Goal: Information Seeking & Learning: Learn about a topic

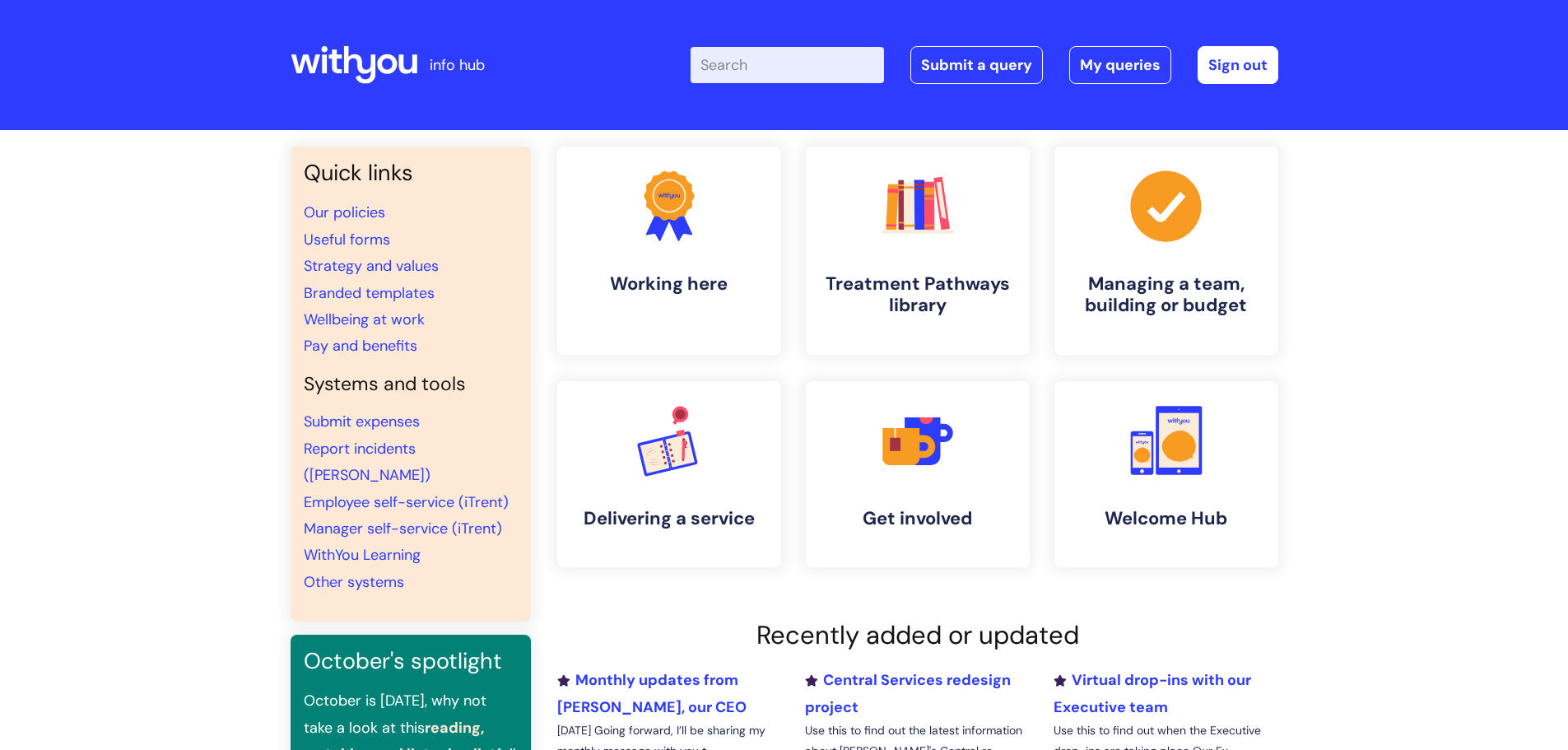
click at [778, 66] on input "Enter your search term here..." at bounding box center [787, 65] width 193 height 36
type input "structure"
click button "Search" at bounding box center [0, 0] width 0 height 0
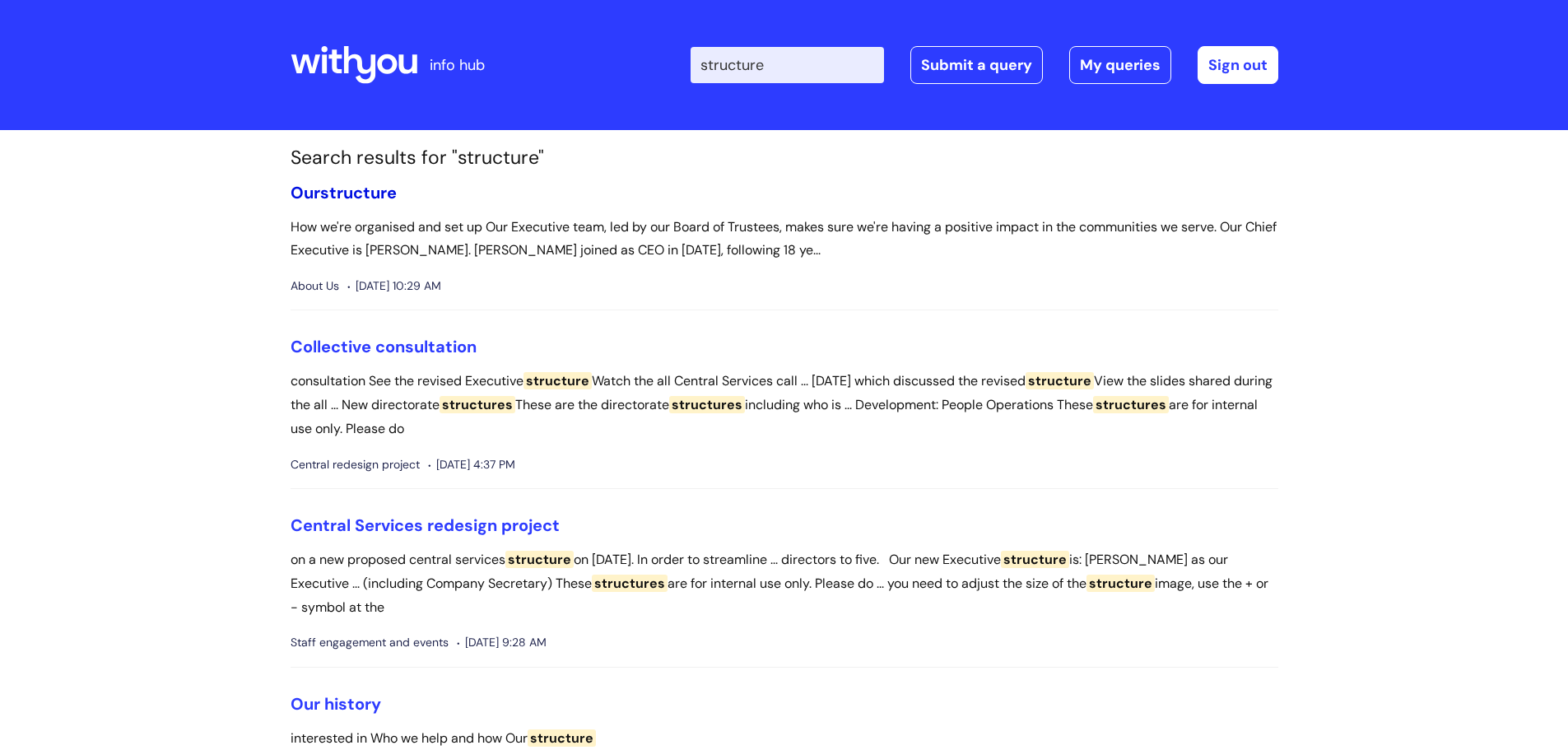
click at [345, 192] on span "structure" at bounding box center [358, 193] width 76 height 22
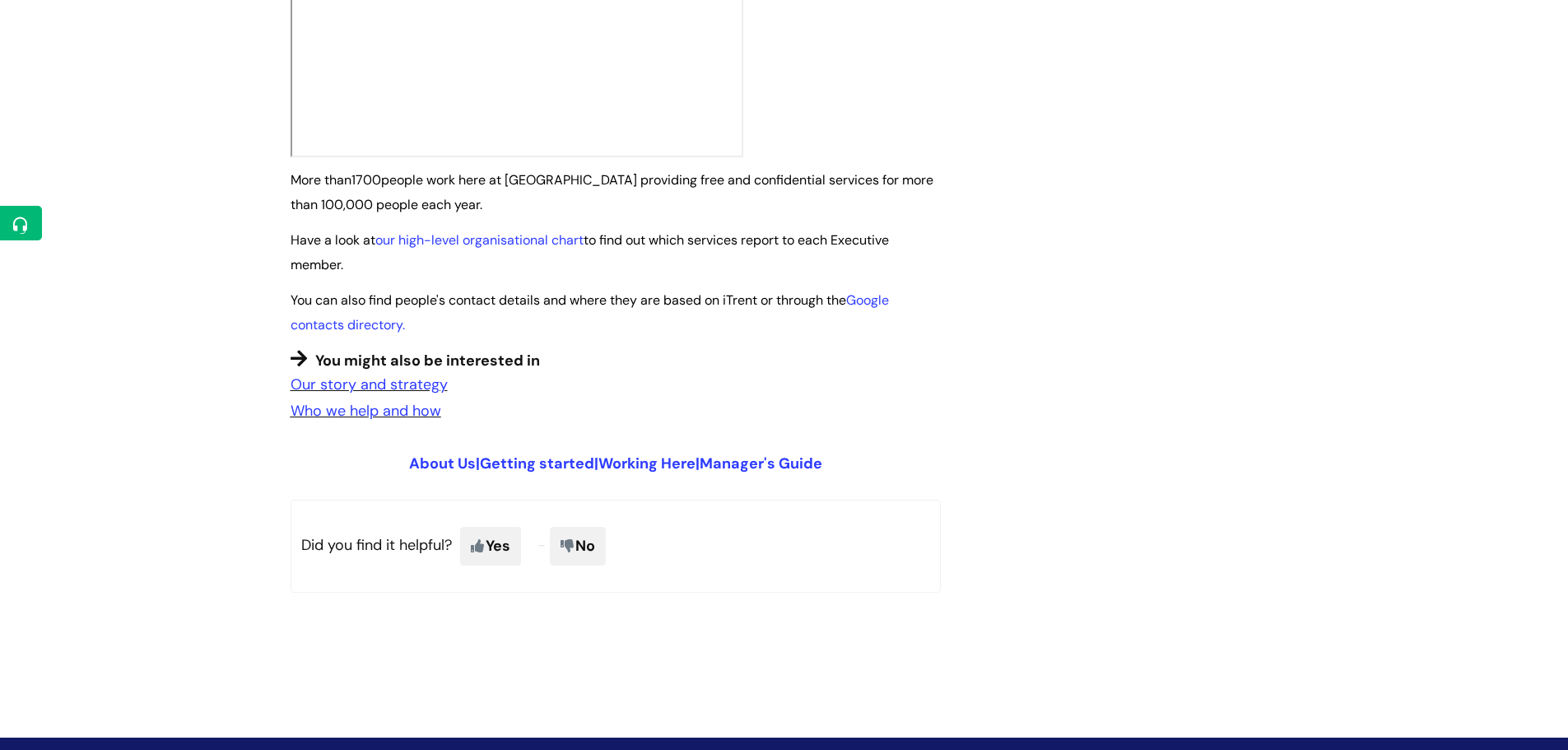
scroll to position [1168, 0]
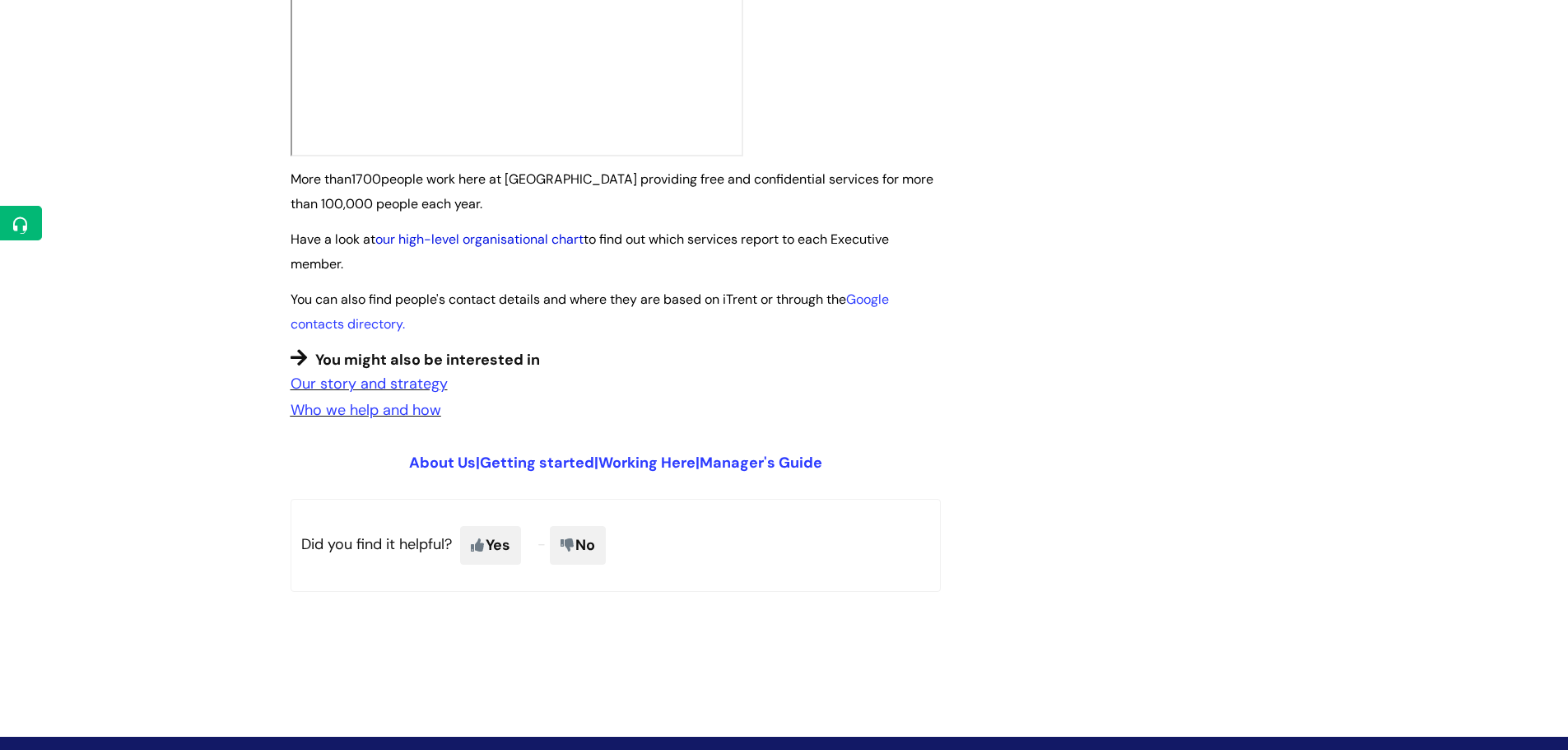
click at [418, 231] on link "our high-level organisational chart" at bounding box center [480, 239] width 208 height 17
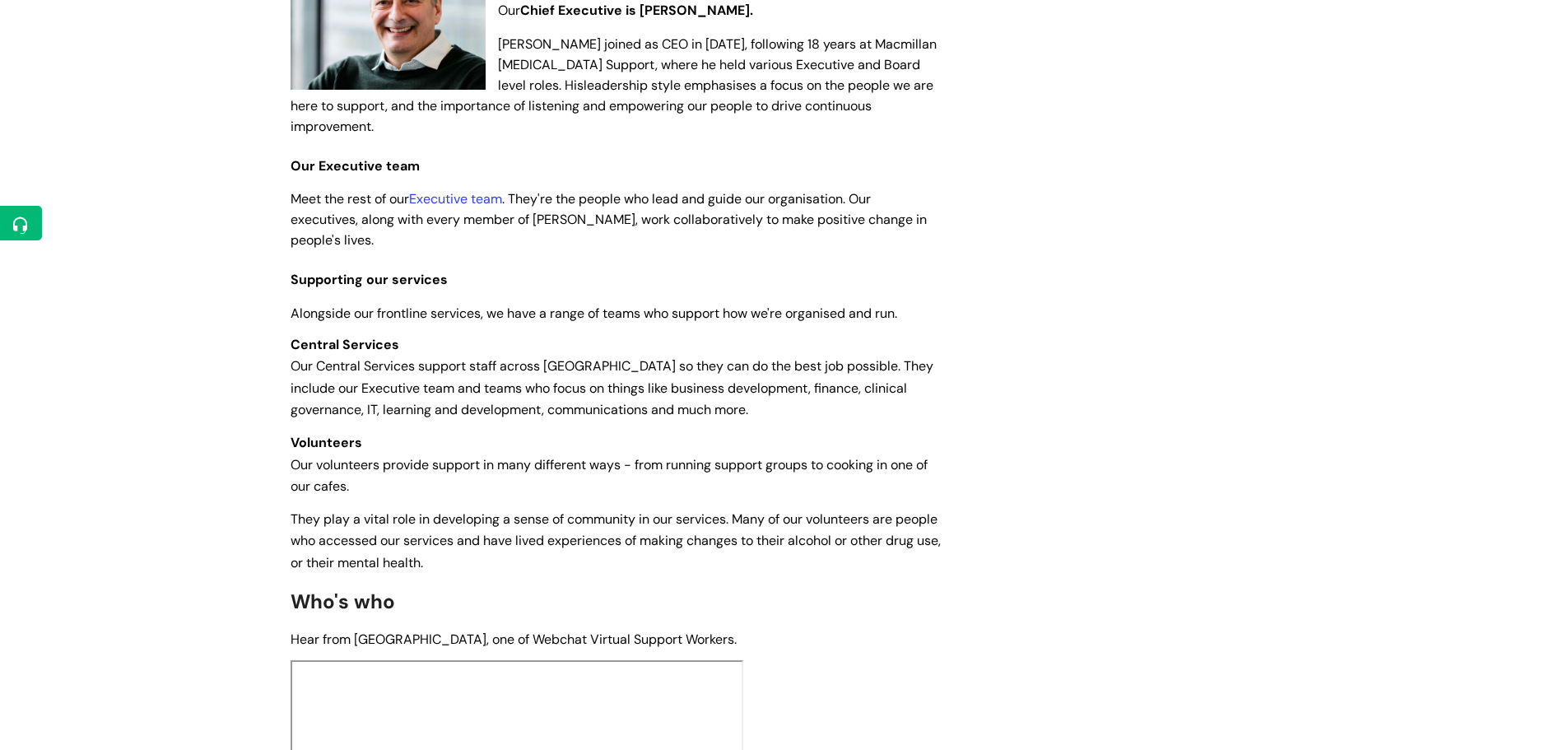
scroll to position [0, 0]
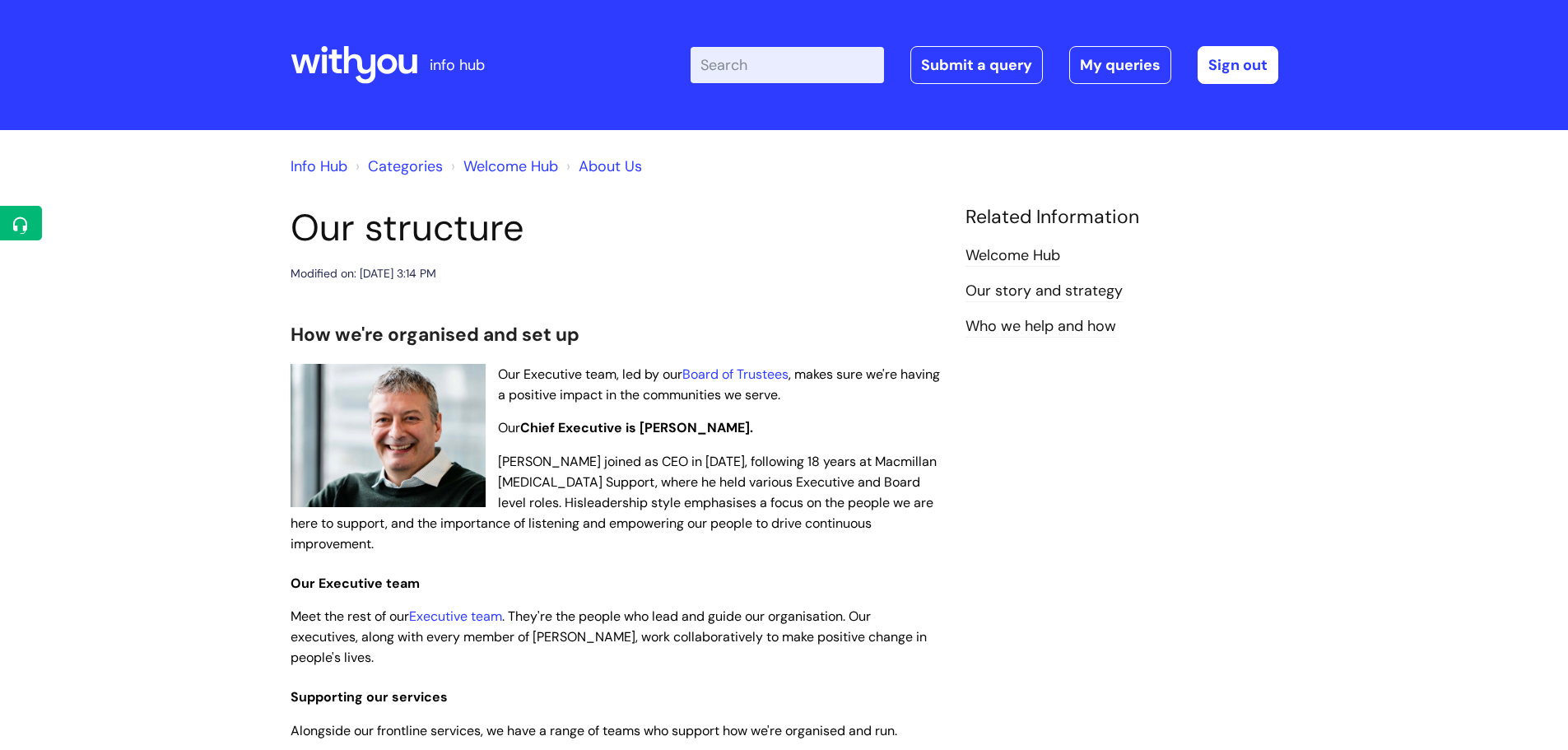
click at [997, 322] on link "Who we help and how" at bounding box center [1041, 327] width 151 height 22
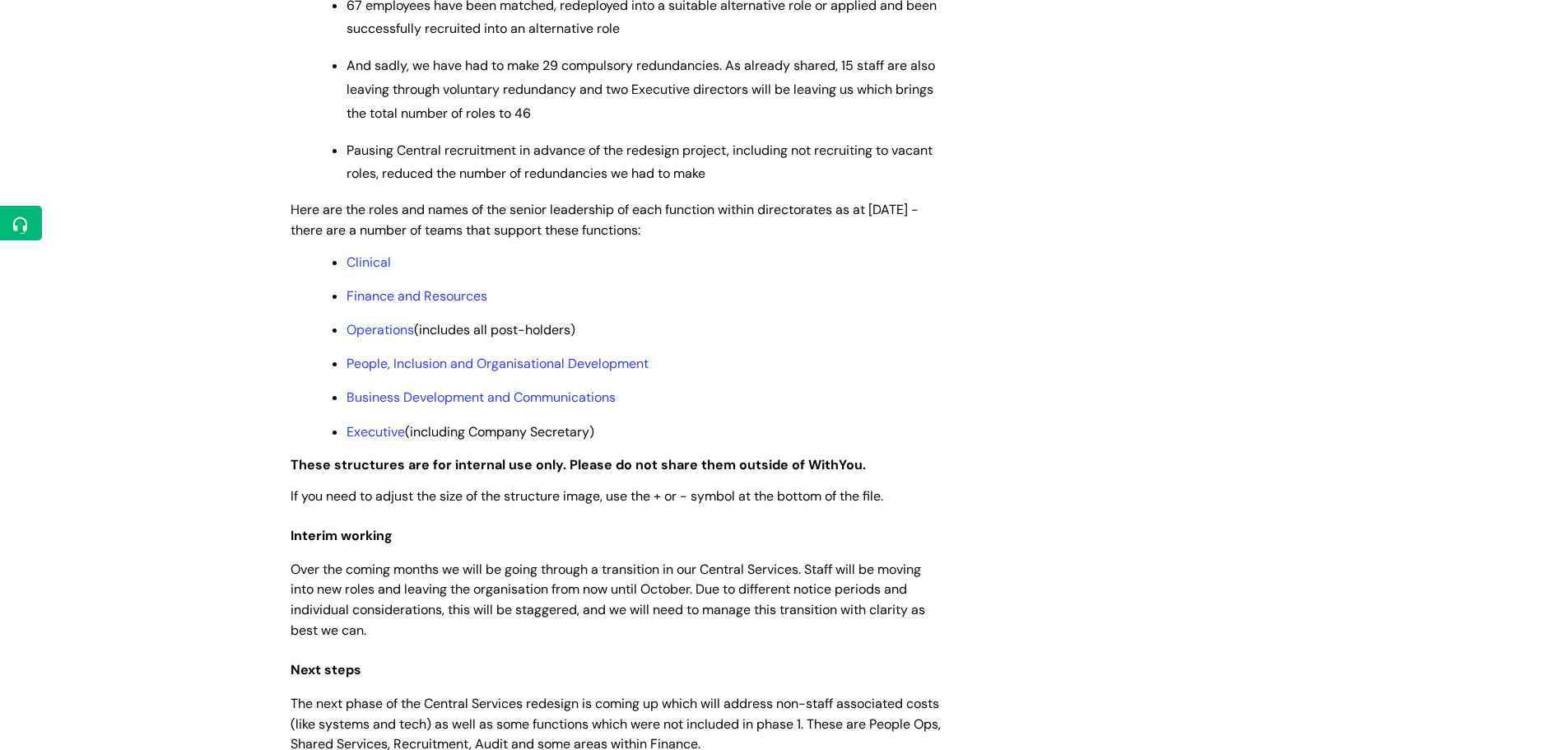
scroll to position [1204, 0]
click at [368, 271] on link "Clinical" at bounding box center [368, 262] width 44 height 17
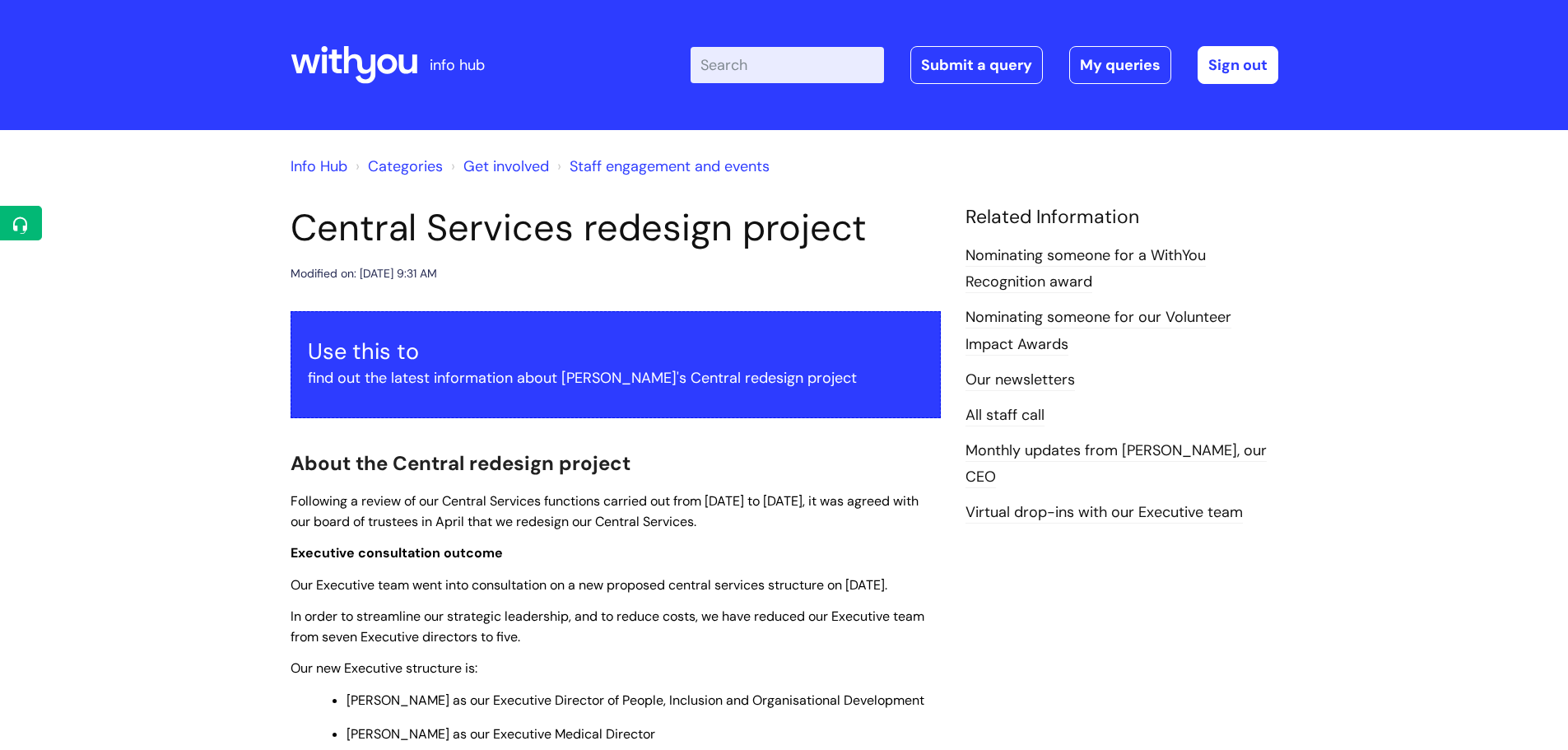
scroll to position [1204, 0]
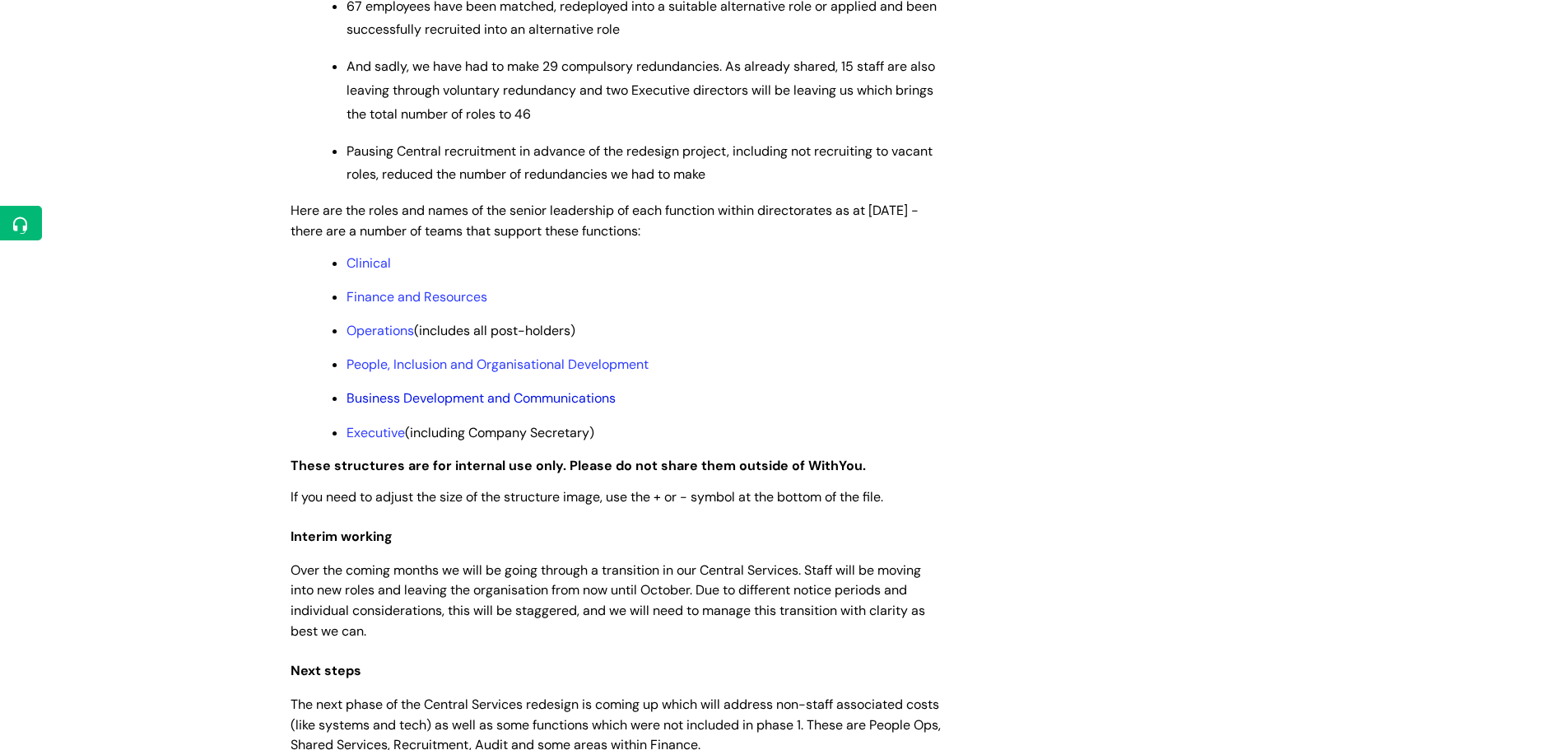
click at [379, 407] on link "Business Development and Communications" at bounding box center [481, 397] width 269 height 17
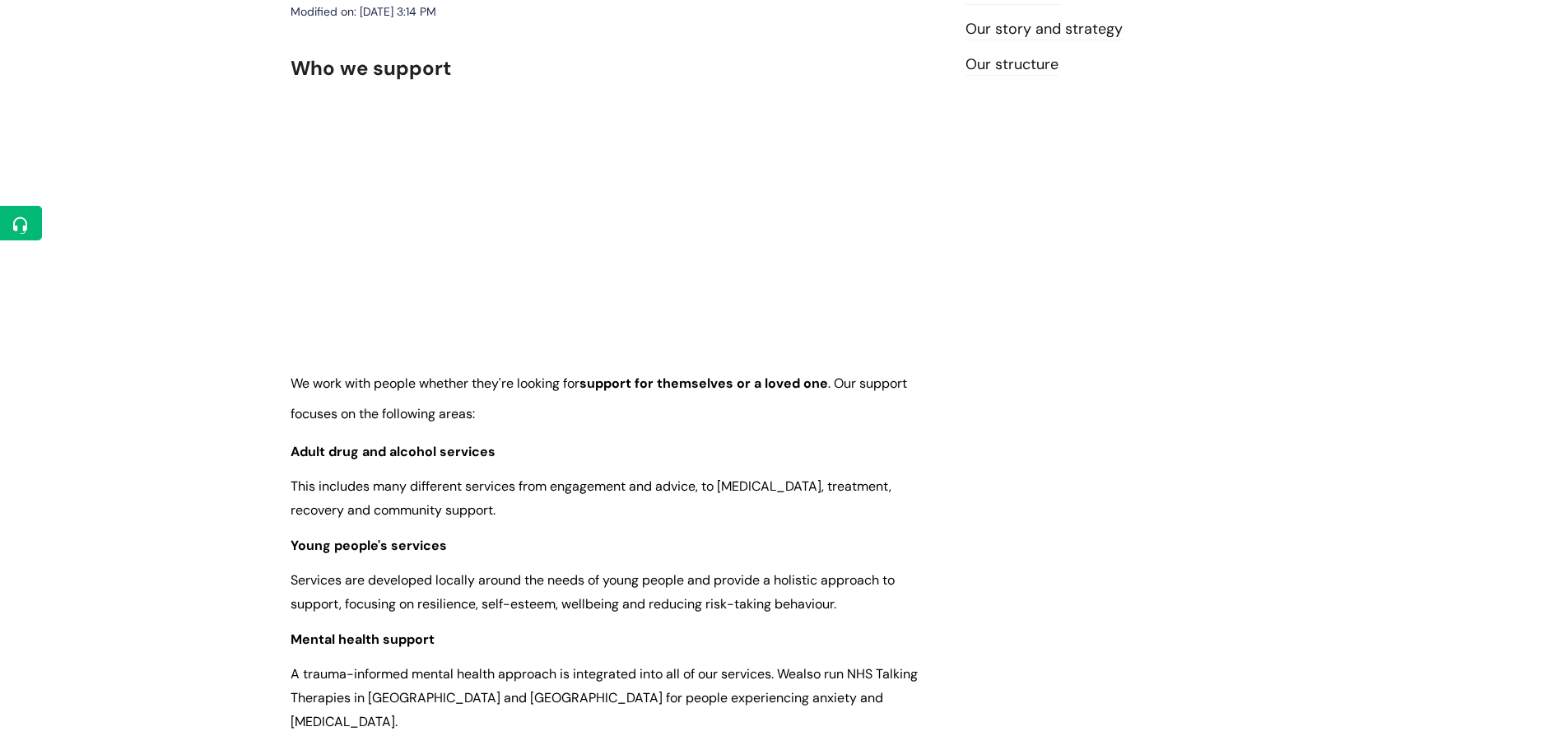
scroll to position [235, 0]
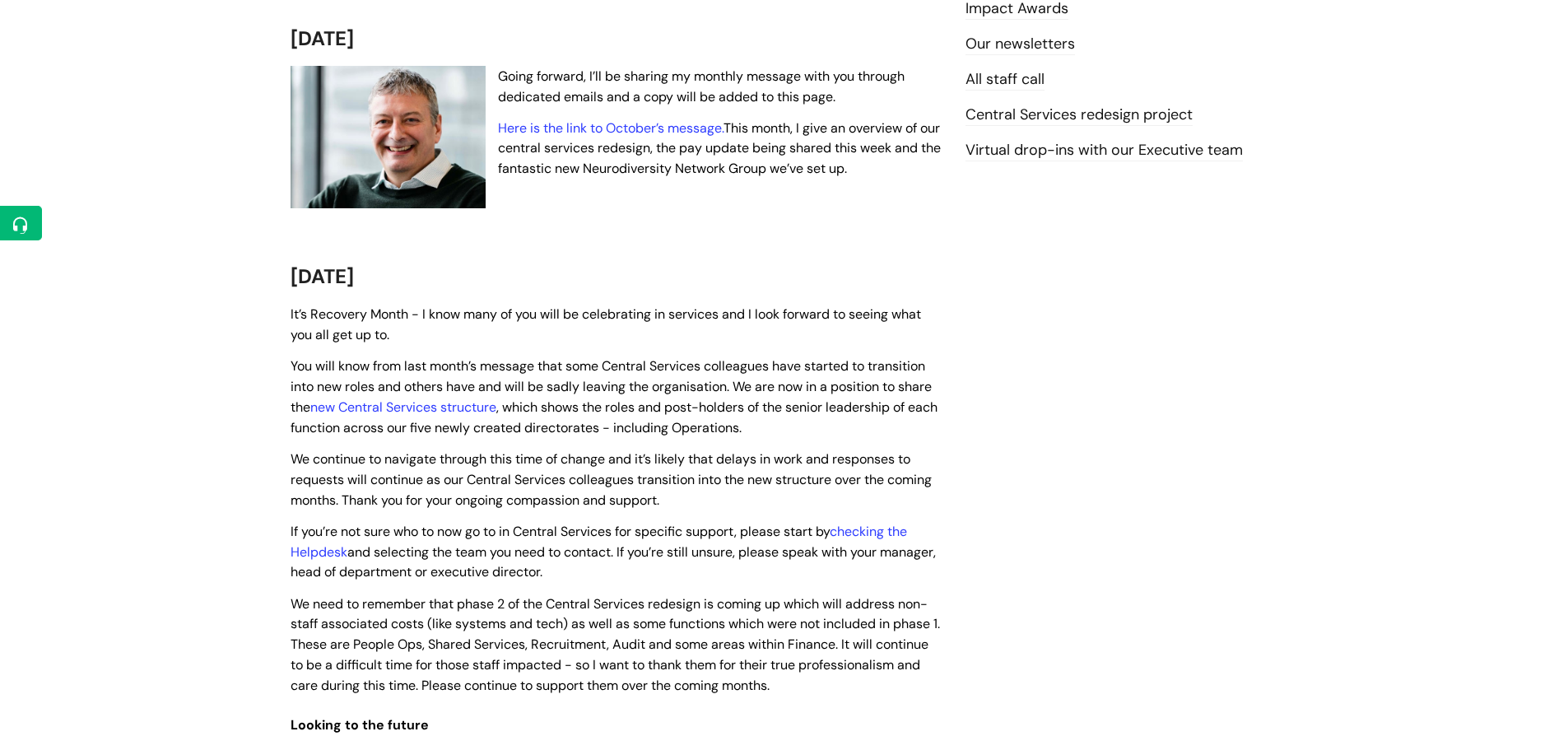
scroll to position [339, 0]
click at [646, 127] on link "Here is the link to October’s message." at bounding box center [610, 125] width 225 height 17
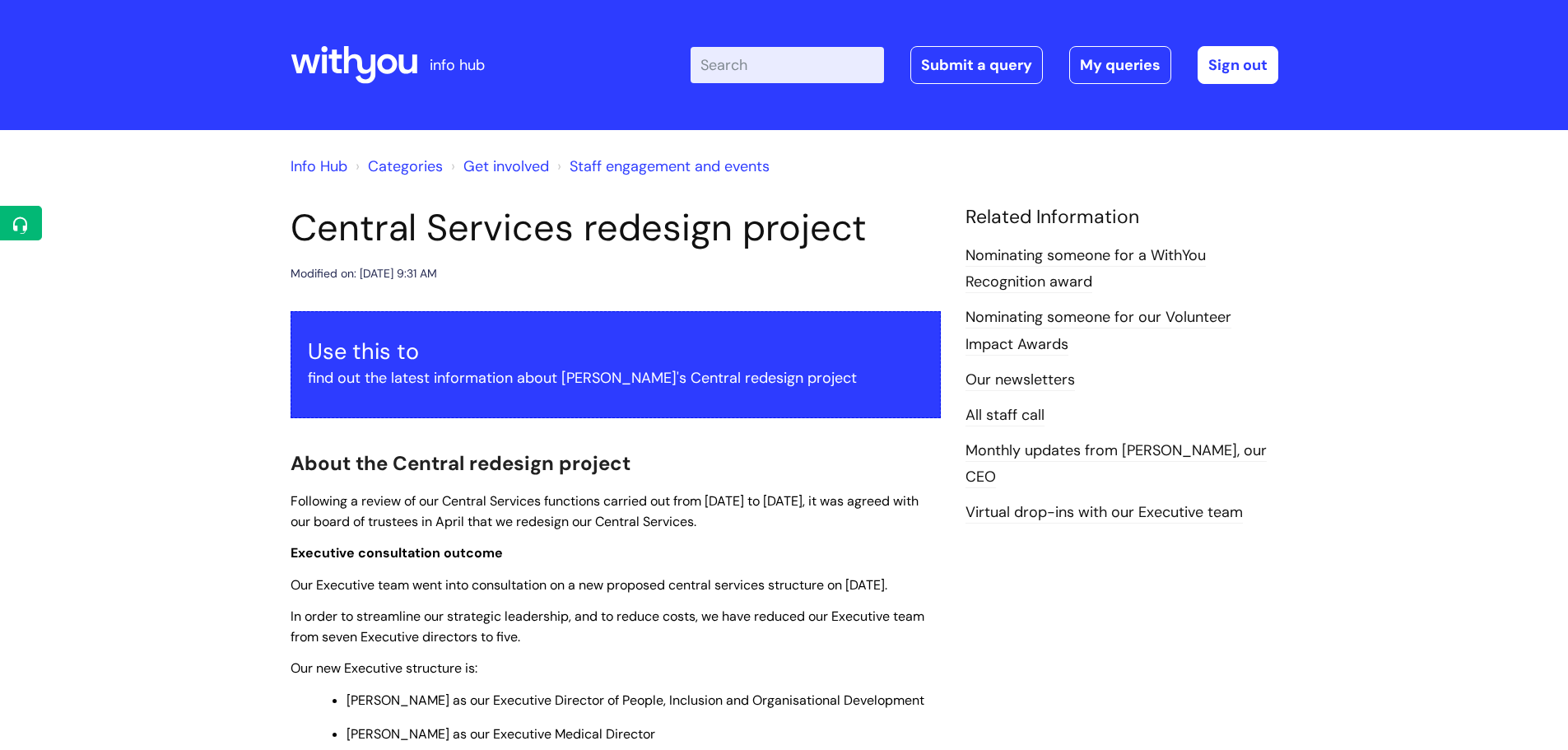
scroll to position [1086, 0]
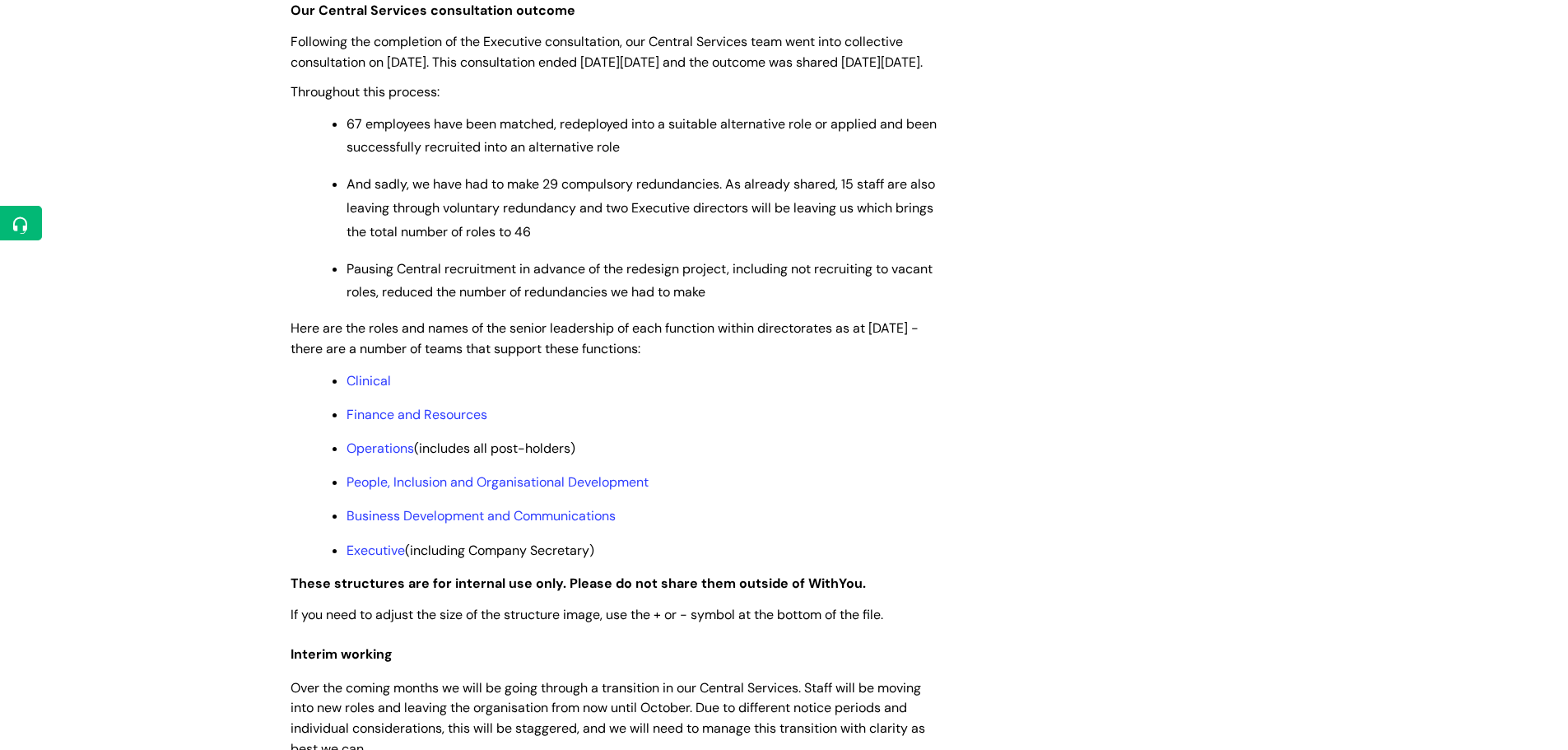
click at [111, 468] on div "Info Hub Categories Get involved Staff engagement and events Central Services r…" at bounding box center [784, 754] width 1568 height 3419
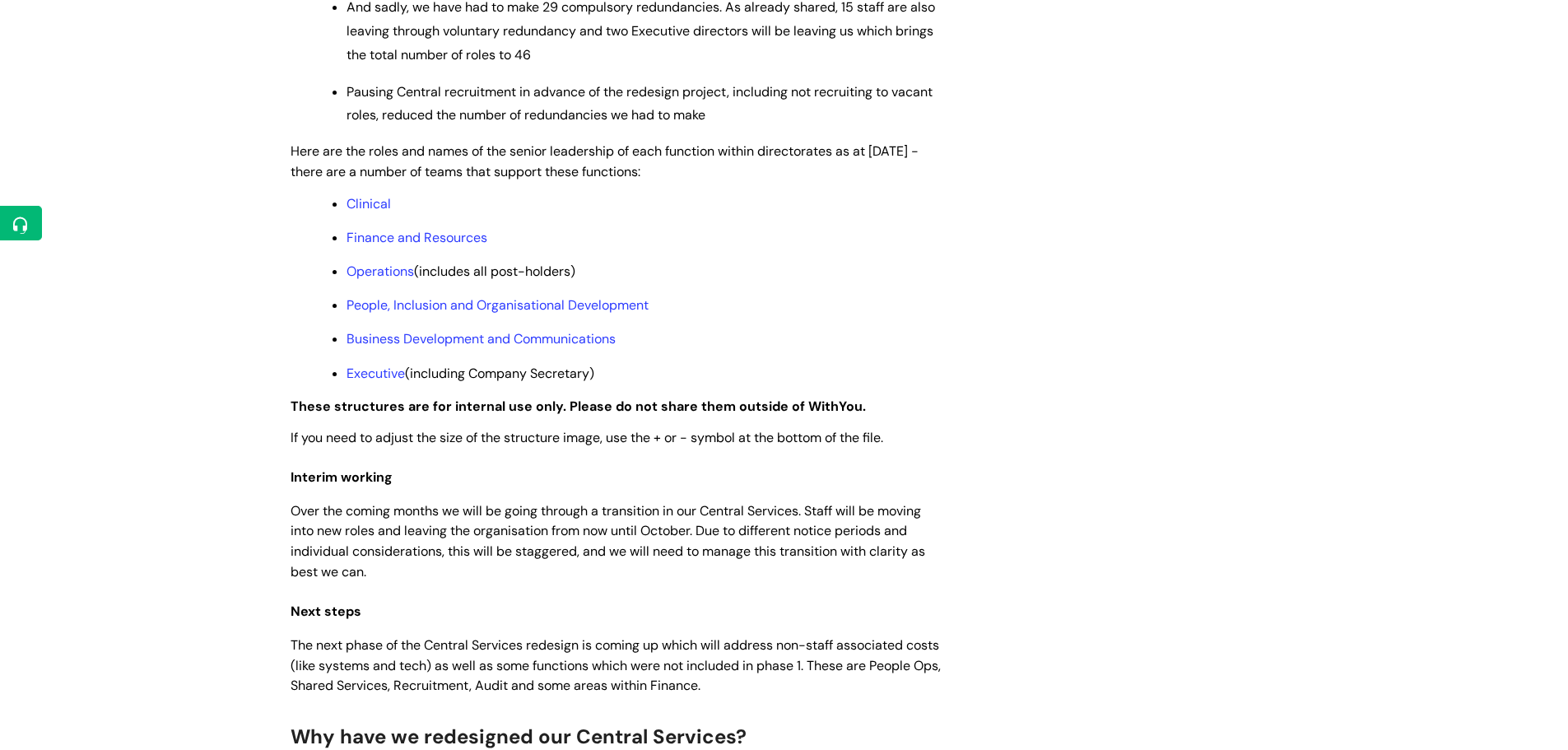
scroll to position [1264, 0]
click at [401, 313] on link "People, Inclusion and Organisational Development" at bounding box center [498, 304] width 302 height 17
